Goal: Information Seeking & Learning: Learn about a topic

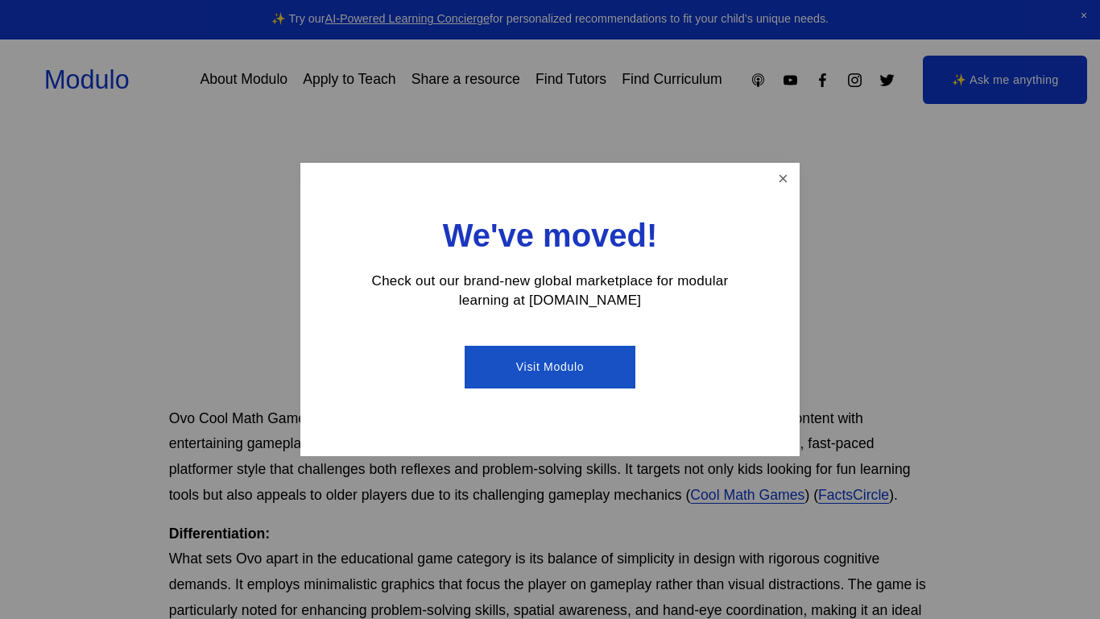
scroll to position [338, 2]
click at [781, 190] on link "Close" at bounding box center [783, 179] width 28 height 28
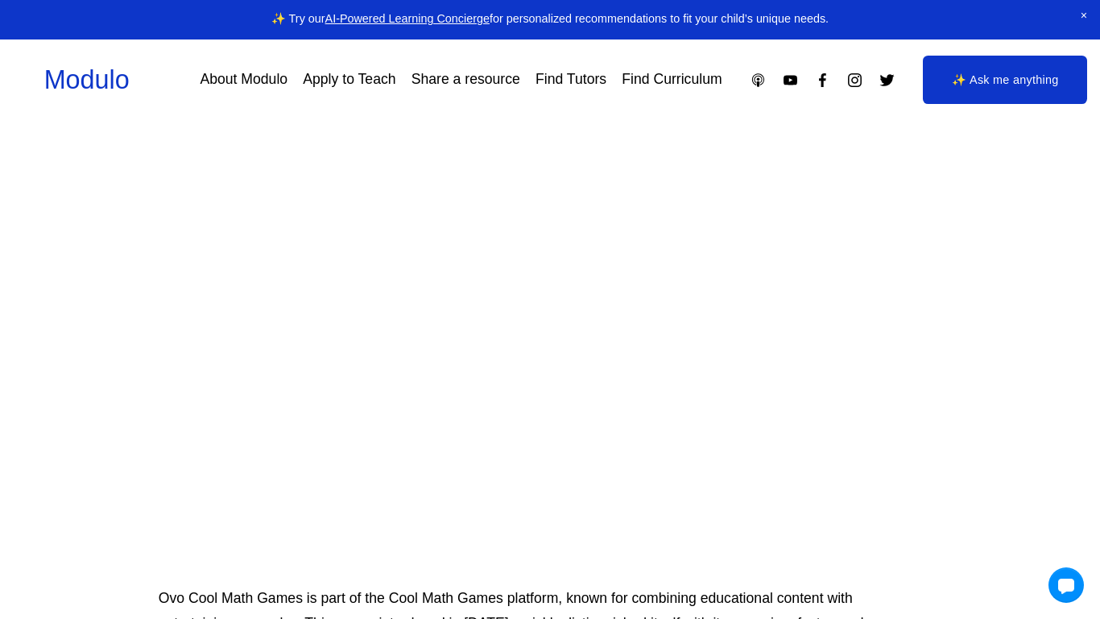
scroll to position [0, 12]
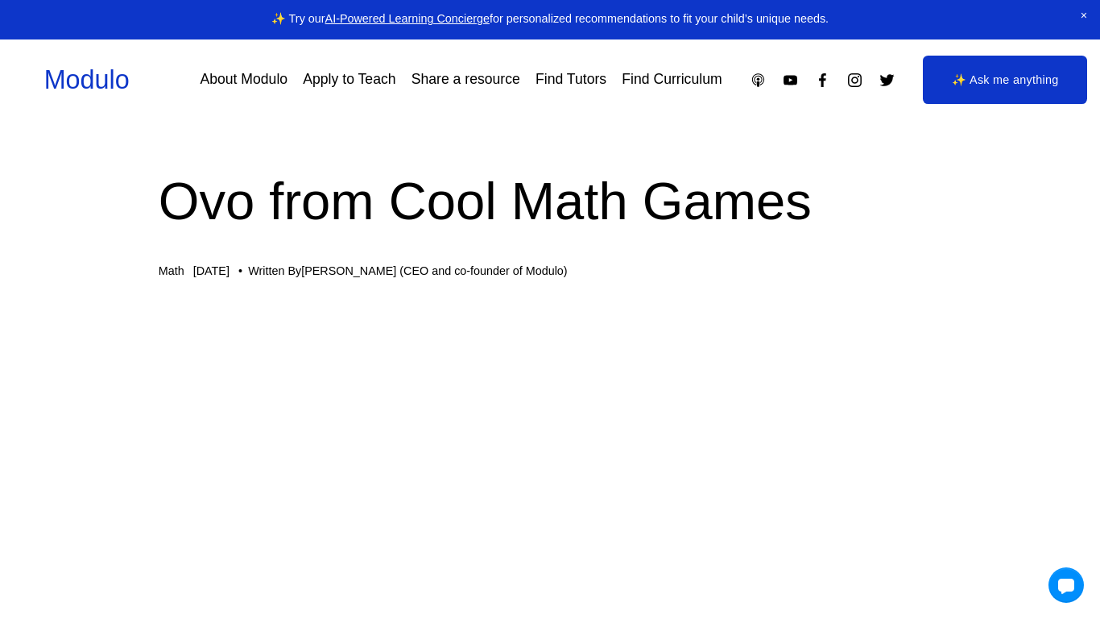
click at [1043, 85] on link "✨ Ask me anything" at bounding box center [1005, 80] width 164 height 48
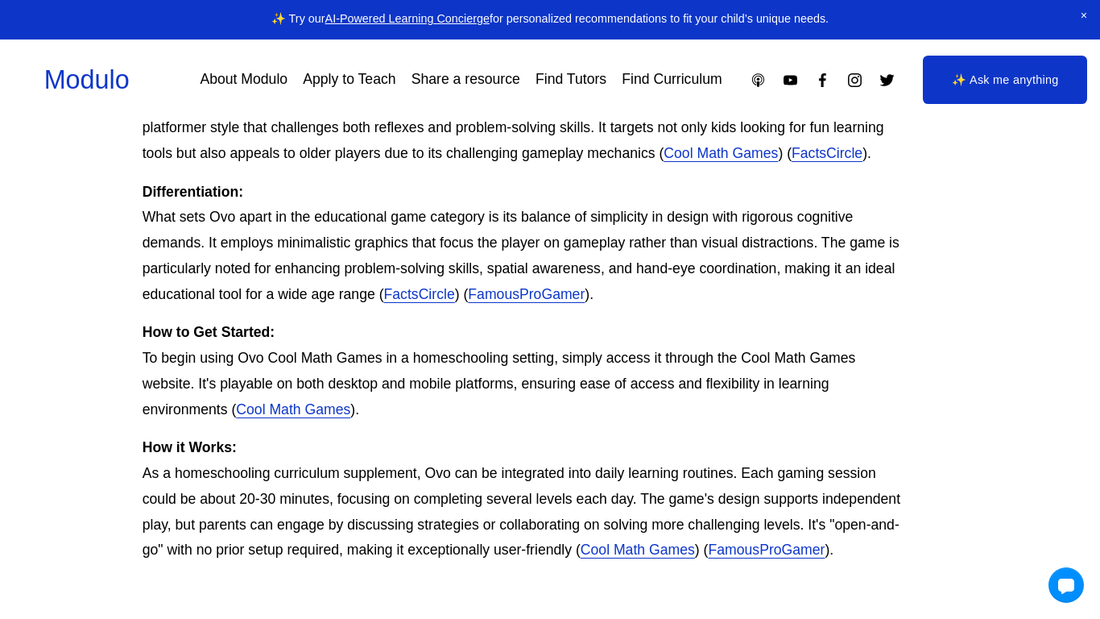
scroll to position [681, 48]
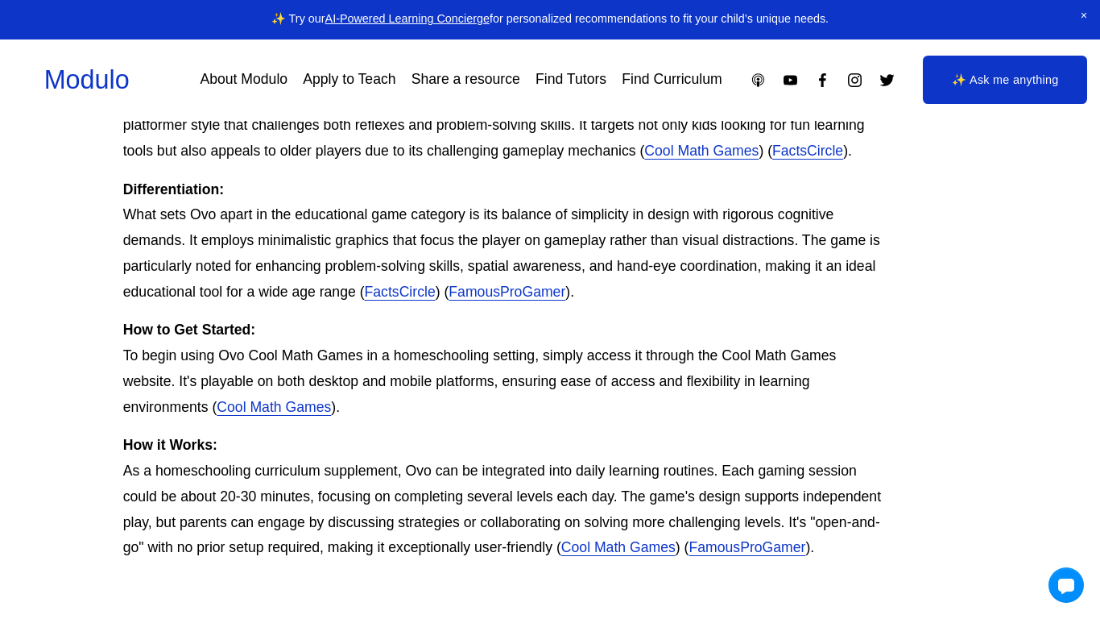
click at [566, 291] on link "FamousProGamer" at bounding box center [507, 292] width 117 height 16
click at [824, 153] on link "FactsCircle" at bounding box center [808, 151] width 71 height 16
click at [676, 546] on link "Cool Math Games" at bounding box center [618, 547] width 114 height 16
click at [317, 408] on link "Cool Math Games" at bounding box center [274, 407] width 114 height 16
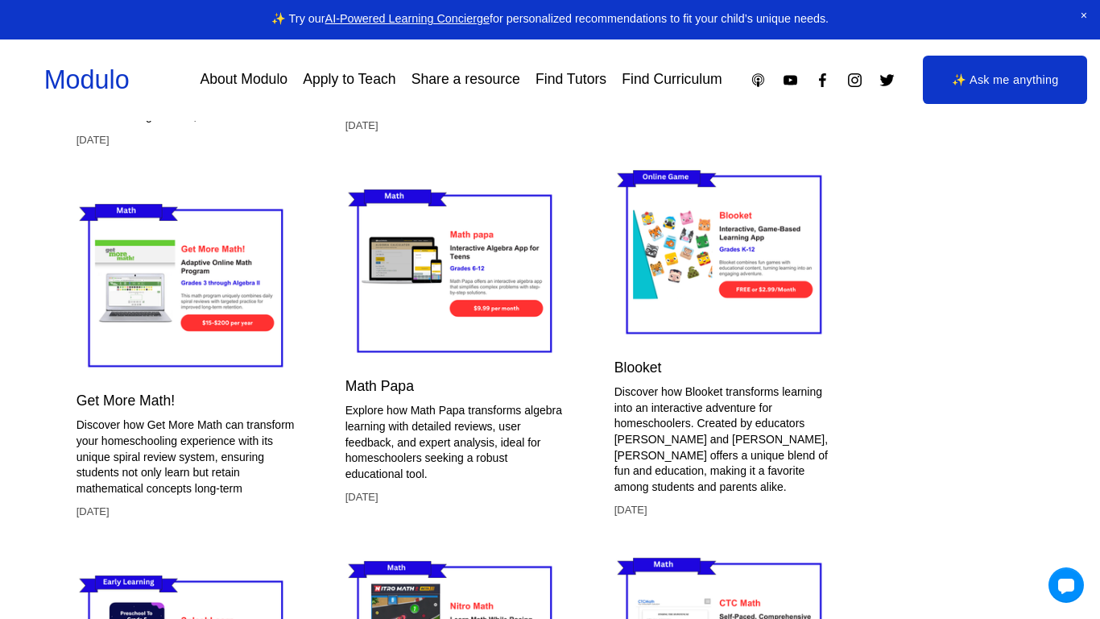
scroll to position [4957, 97]
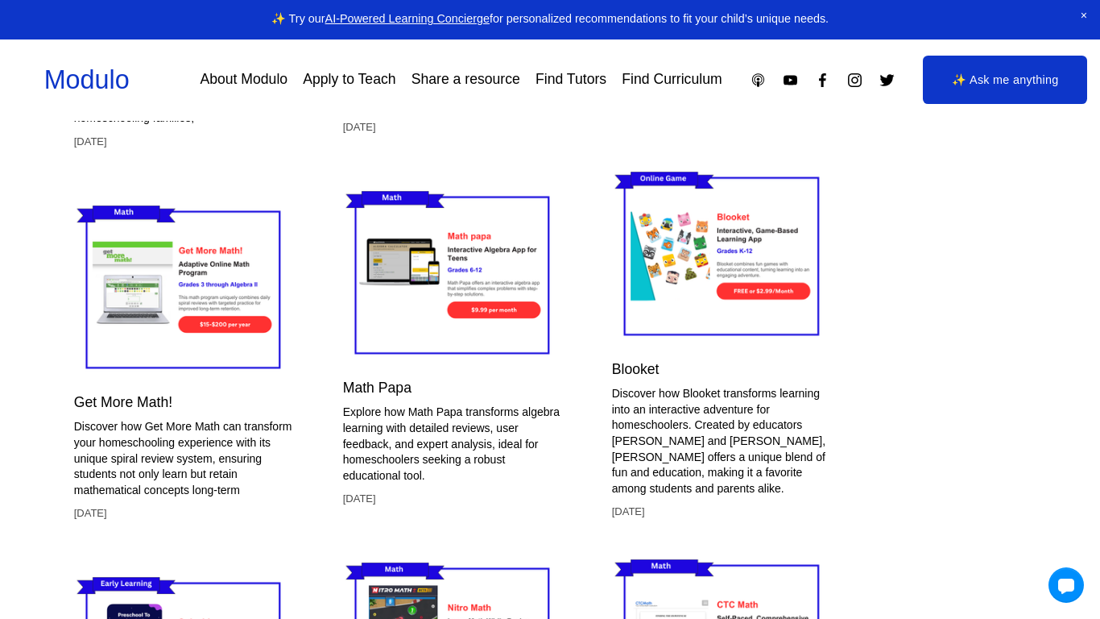
click at [707, 302] on img at bounding box center [723, 256] width 222 height 185
